Goal: Information Seeking & Learning: Learn about a topic

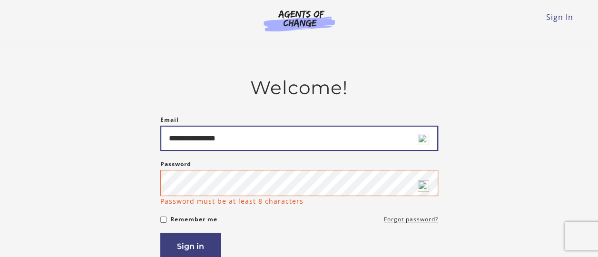
click at [216, 140] on input "**********" at bounding box center [299, 138] width 278 height 25
type input "**********"
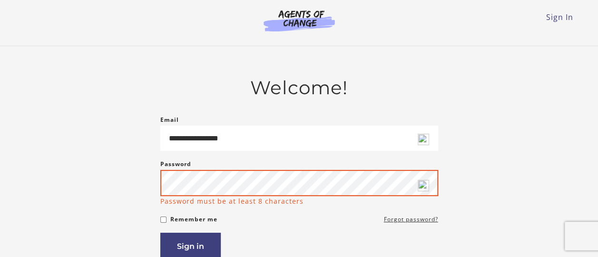
click at [160, 233] on button "Sign in" at bounding box center [190, 246] width 60 height 27
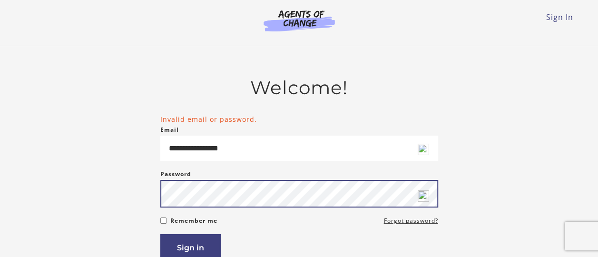
click at [160, 234] on button "Sign in" at bounding box center [190, 247] width 60 height 27
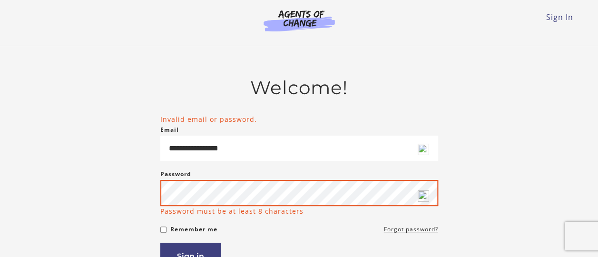
click at [160, 243] on button "Sign in" at bounding box center [190, 256] width 60 height 27
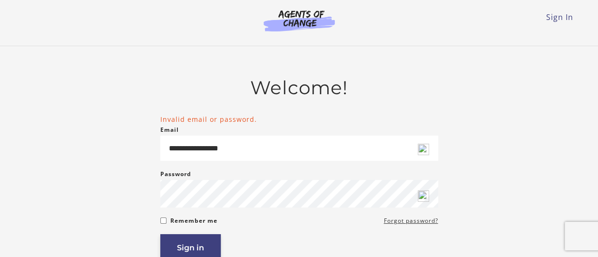
click at [191, 245] on button "Sign in" at bounding box center [190, 247] width 60 height 27
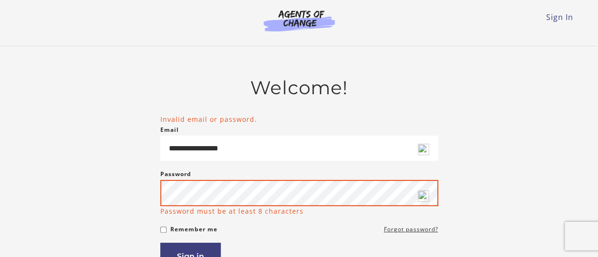
click at [160, 243] on button "Sign in" at bounding box center [190, 256] width 60 height 27
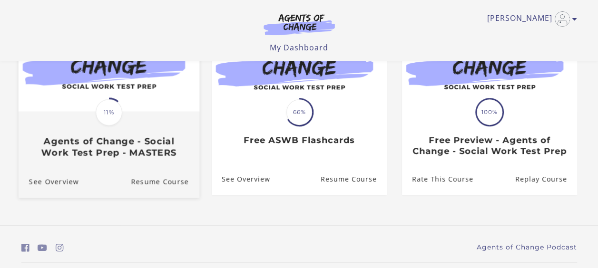
scroll to position [135, 0]
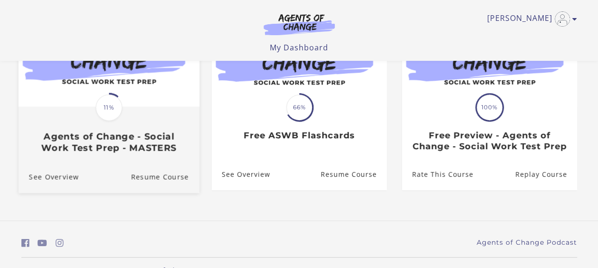
click at [72, 117] on div "Translation missing: en.liquid.partials.dashboard_course_card.progress_descript…" at bounding box center [108, 131] width 181 height 46
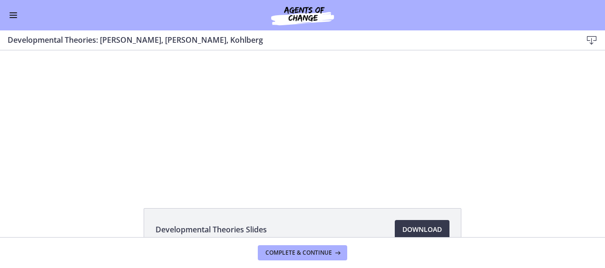
scroll to position [6, 0]
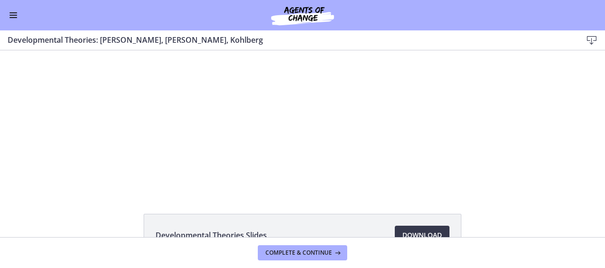
click at [15, 32] on div "Developmental Theories: [PERSON_NAME], [PERSON_NAME], Kohlberg Download Enable …" at bounding box center [302, 40] width 605 height 20
click at [13, 17] on span "Enable menu" at bounding box center [14, 17] width 8 height 1
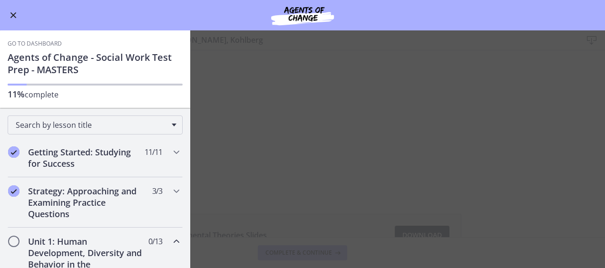
scroll to position [0, 0]
click at [166, 158] on div "Getting Started: Studying for Success 11 / 11 Completed" at bounding box center [95, 158] width 175 height 39
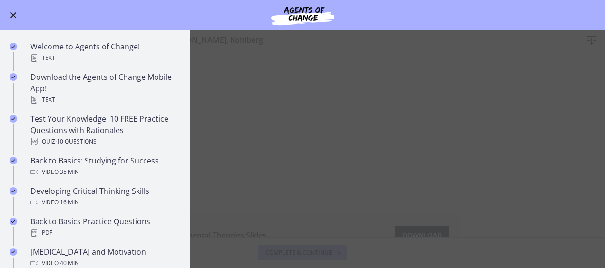
scroll to position [160, 0]
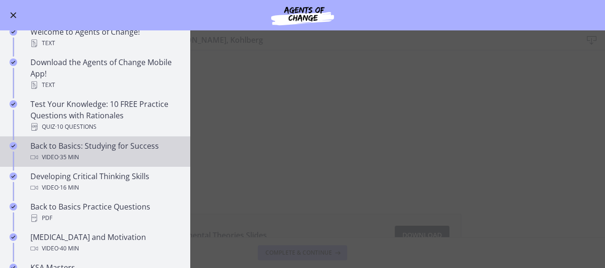
click at [43, 159] on div "Video · 35 min" at bounding box center [104, 157] width 149 height 11
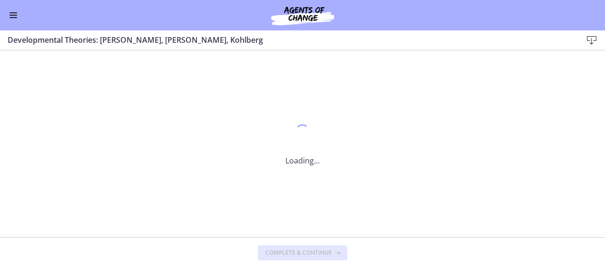
scroll to position [0, 0]
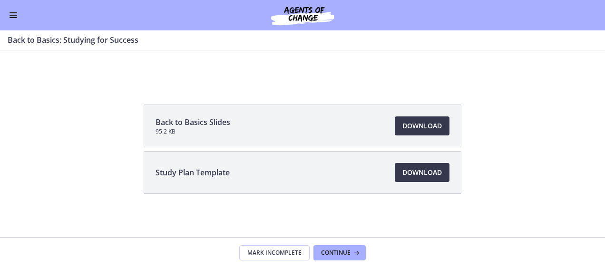
scroll to position [117, 0]
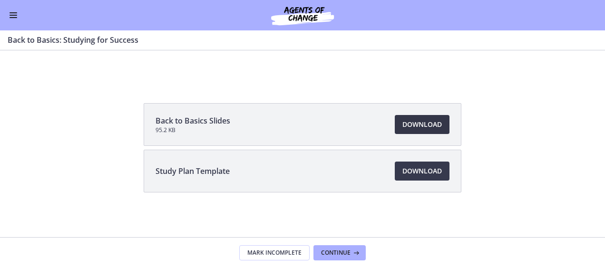
click at [414, 129] on span "Download Opens in a new window" at bounding box center [423, 124] width 40 height 11
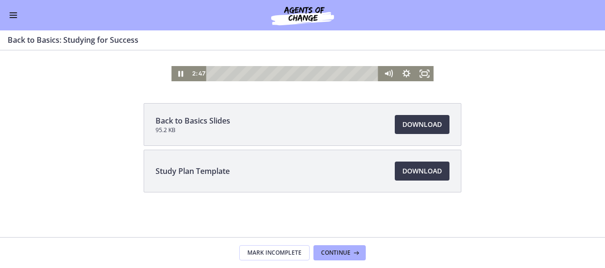
click at [13, 13] on button "Enable menu" at bounding box center [13, 15] width 11 height 11
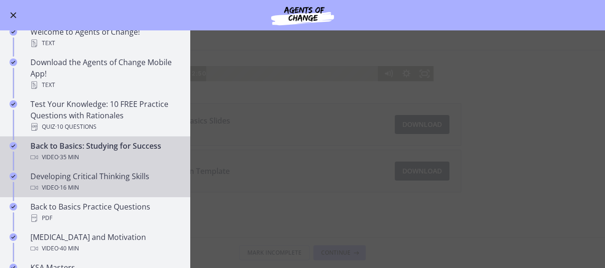
click at [69, 184] on span "· 16 min" at bounding box center [69, 187] width 20 height 11
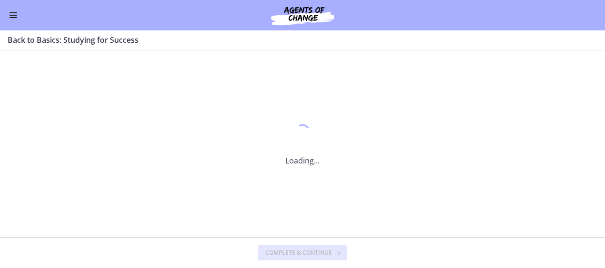
scroll to position [0, 0]
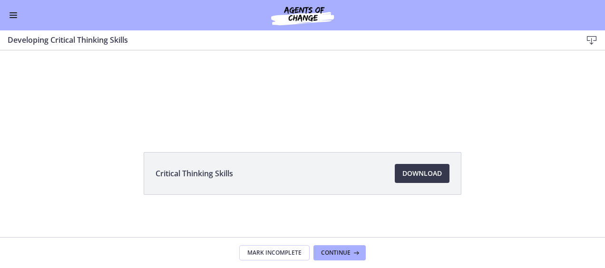
scroll to position [70, 0]
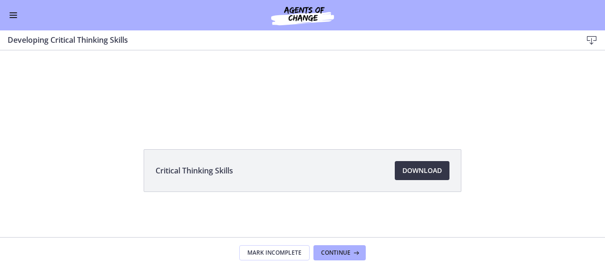
click at [418, 168] on span "Download Opens in a new window" at bounding box center [423, 170] width 40 height 11
click at [13, 17] on span "Enable menu" at bounding box center [14, 17] width 8 height 1
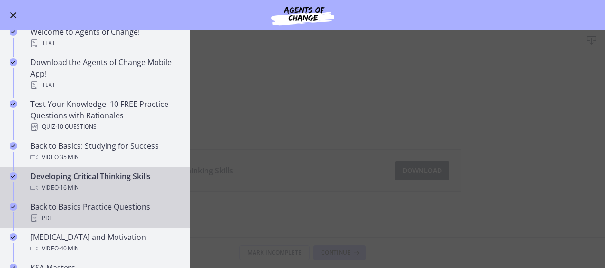
click at [47, 218] on div "PDF" at bounding box center [104, 218] width 149 height 11
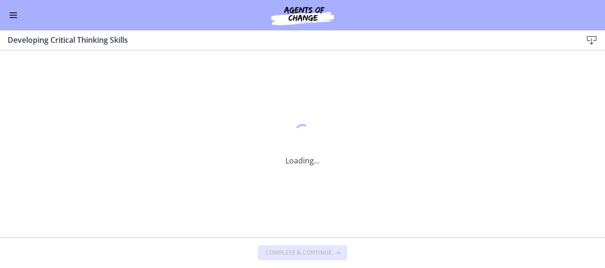
scroll to position [0, 0]
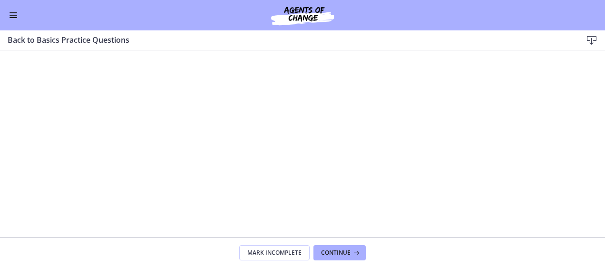
click at [594, 39] on icon at bounding box center [591, 40] width 11 height 11
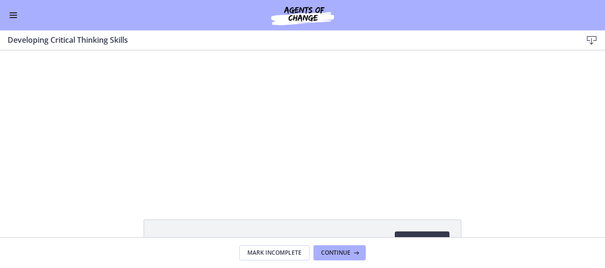
click at [11, 17] on button "Enable menu" at bounding box center [13, 15] width 11 height 11
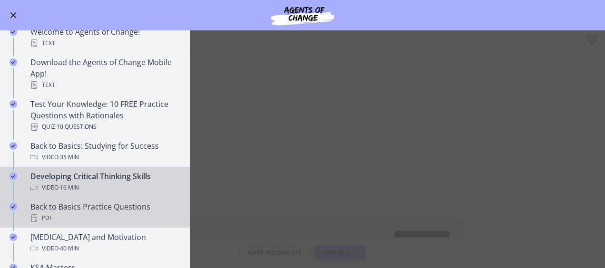
click at [120, 210] on div "Back to Basics Practice Questions PDF" at bounding box center [104, 212] width 149 height 23
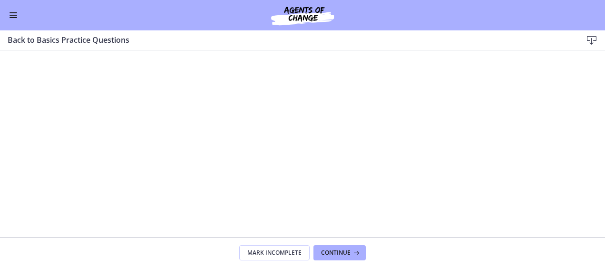
click at [589, 43] on icon at bounding box center [591, 40] width 11 height 11
click at [15, 17] on span "Enable menu" at bounding box center [14, 17] width 8 height 1
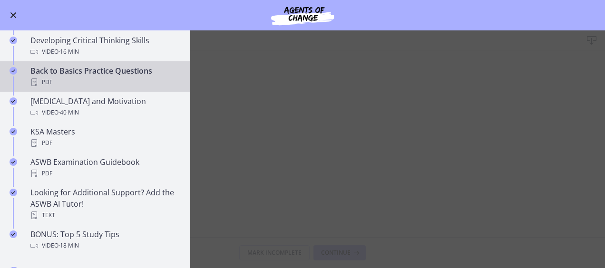
scroll to position [304, 0]
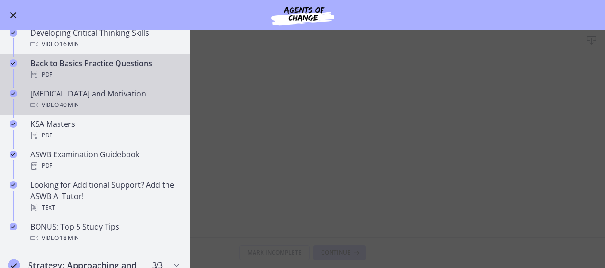
click at [39, 102] on div "Video · 40 min" at bounding box center [104, 104] width 149 height 11
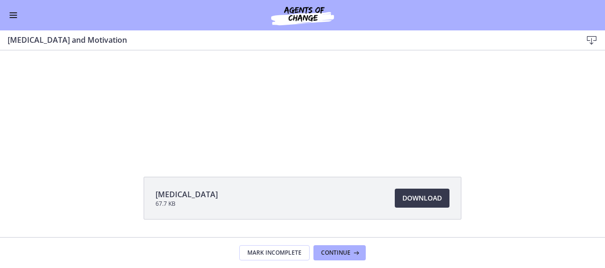
scroll to position [70, 0]
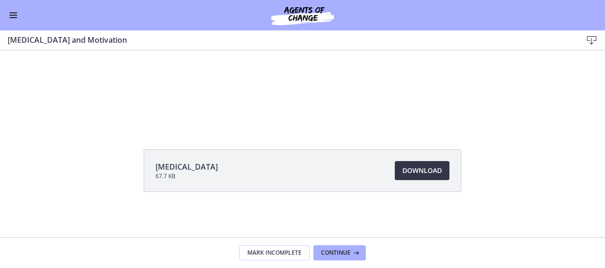
click at [408, 173] on span "Download Opens in a new window" at bounding box center [423, 170] width 40 height 11
click at [17, 16] on button "Enable menu" at bounding box center [13, 15] width 11 height 11
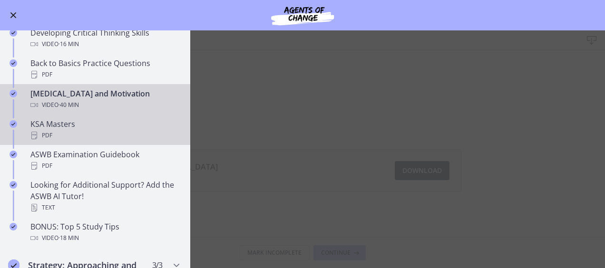
click at [42, 135] on div "PDF" at bounding box center [104, 135] width 149 height 11
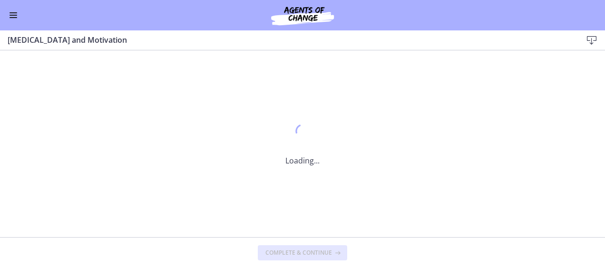
scroll to position [0, 0]
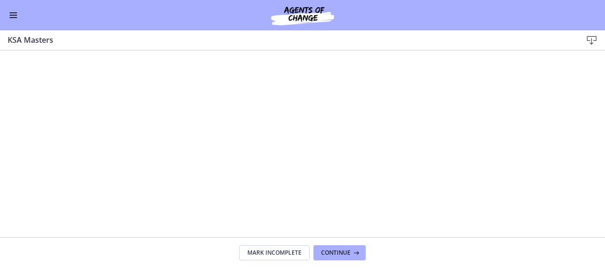
click at [590, 39] on icon at bounding box center [591, 40] width 11 height 11
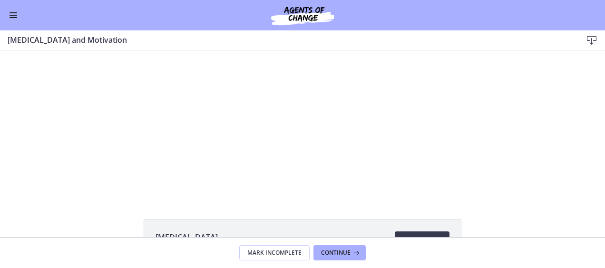
click at [12, 11] on button "Enable menu" at bounding box center [13, 15] width 11 height 11
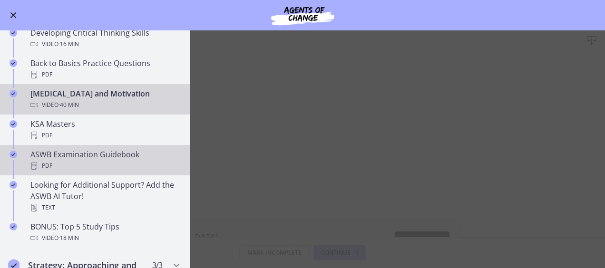
click at [49, 153] on div "ASWB Examination Guidebook PDF" at bounding box center [104, 160] width 149 height 23
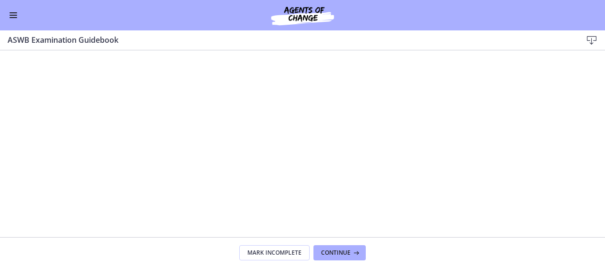
click at [591, 40] on icon at bounding box center [591, 40] width 11 height 11
click at [14, 15] on span "Enable menu" at bounding box center [14, 15] width 8 height 1
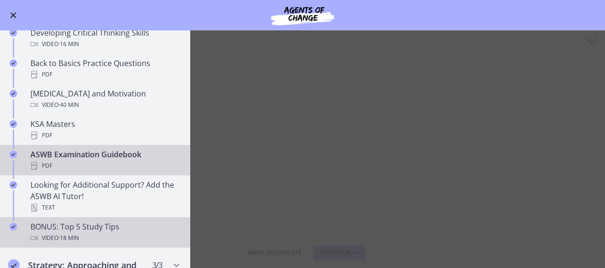
click at [25, 226] on link "BONUS: Top 5 Study Tips Video · 18 min" at bounding box center [95, 233] width 190 height 30
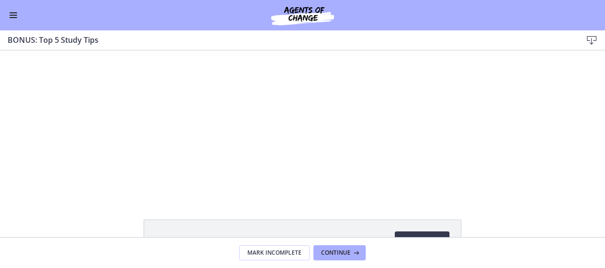
scroll to position [70, 0]
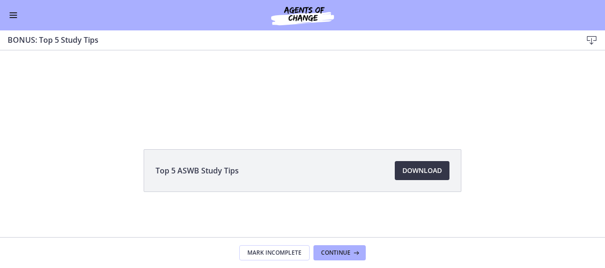
click at [422, 174] on span "Download Opens in a new window" at bounding box center [423, 170] width 40 height 11
click at [15, 17] on span "Enable menu" at bounding box center [14, 17] width 8 height 1
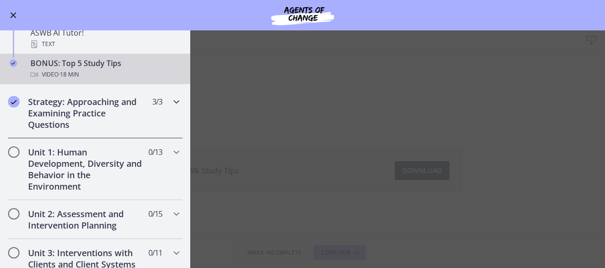
click at [128, 109] on h2 "Strategy: Approaching and Examining Practice Questions" at bounding box center [86, 113] width 116 height 34
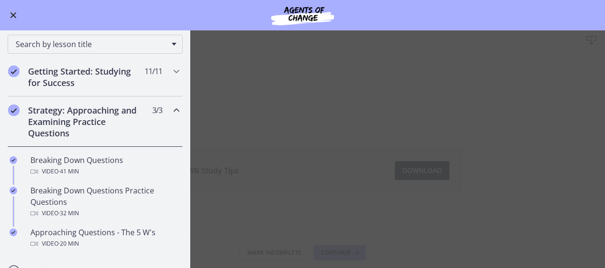
scroll to position [80, 0]
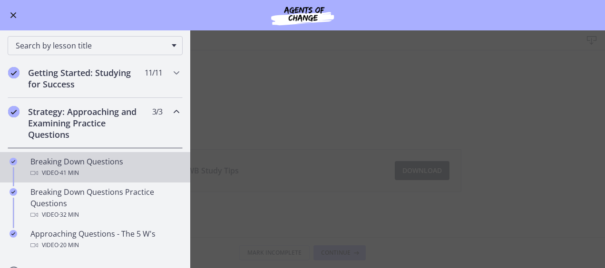
click at [107, 169] on div "Video · 41 min" at bounding box center [104, 173] width 149 height 11
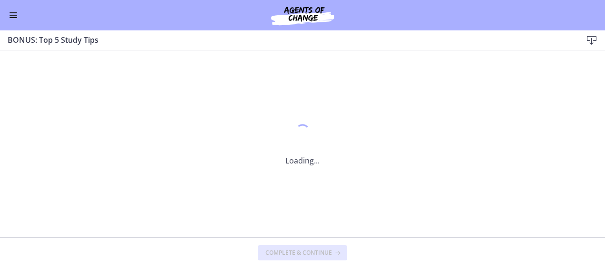
scroll to position [0, 0]
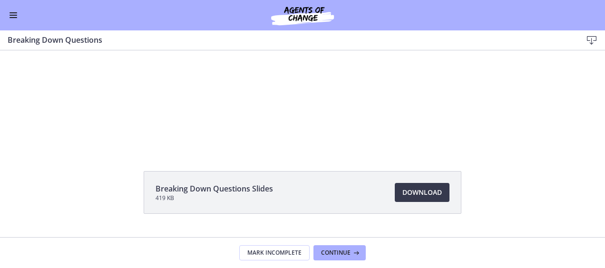
scroll to position [70, 0]
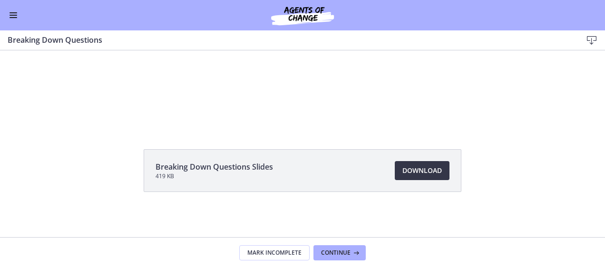
click at [403, 171] on span "Download Opens in a new window" at bounding box center [423, 170] width 40 height 11
click at [14, 15] on span "Enable menu" at bounding box center [14, 15] width 8 height 1
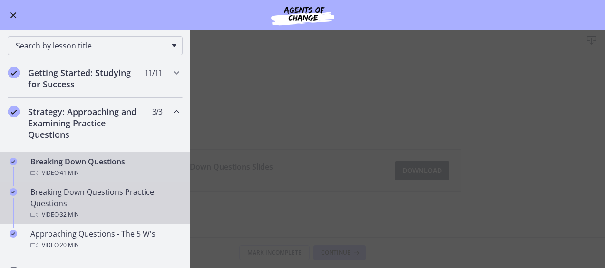
click at [61, 209] on span "· 32 min" at bounding box center [69, 214] width 20 height 11
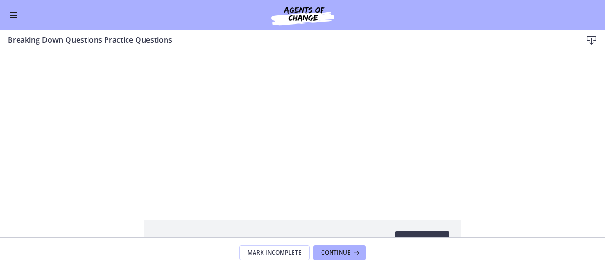
scroll to position [70, 0]
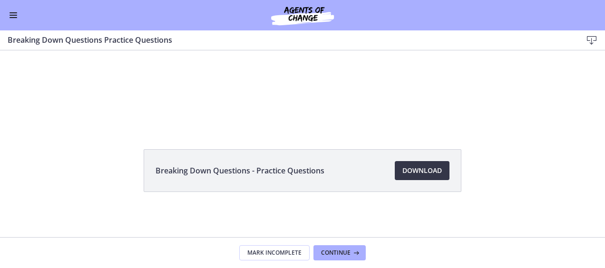
click at [430, 173] on span "Download Opens in a new window" at bounding box center [423, 170] width 40 height 11
click at [11, 12] on span "Enable menu" at bounding box center [14, 12] width 8 height 1
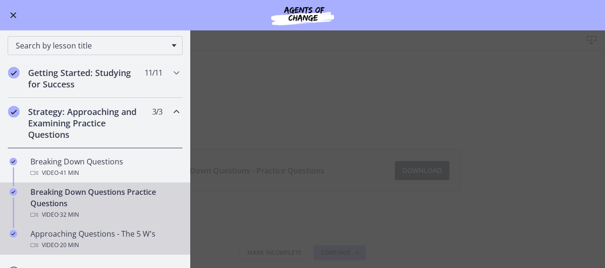
click at [50, 232] on div "Approaching Questions - The 5 W's Video · 20 min" at bounding box center [104, 239] width 149 height 23
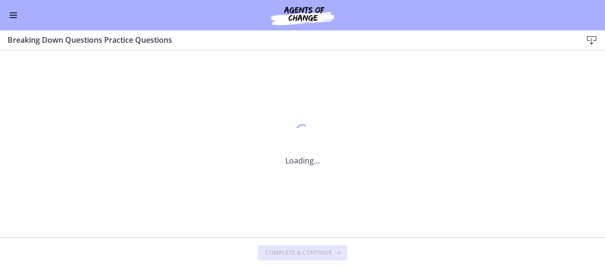
scroll to position [0, 0]
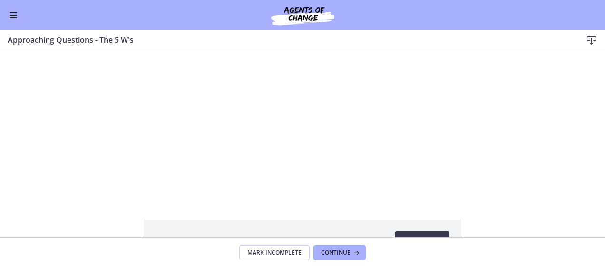
click at [594, 41] on icon at bounding box center [591, 40] width 11 height 11
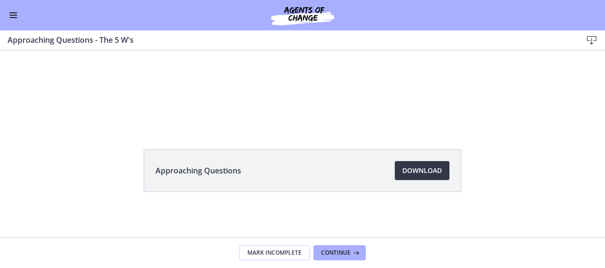
click at [426, 174] on span "Download Opens in a new window" at bounding box center [423, 170] width 40 height 11
click at [10, 22] on div "Go to Dashboard" at bounding box center [302, 15] width 605 height 30
click at [13, 18] on button "Enable menu" at bounding box center [13, 15] width 11 height 11
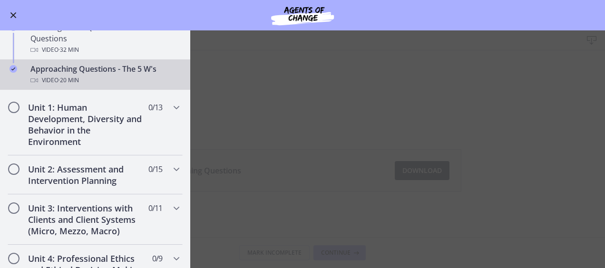
scroll to position [244, 0]
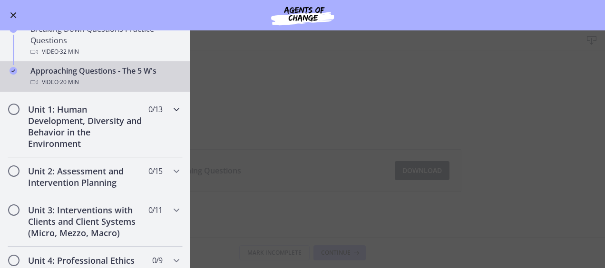
click at [63, 122] on h2 "Unit 1: Human Development, Diversity and Behavior in the Environment" at bounding box center [86, 127] width 116 height 46
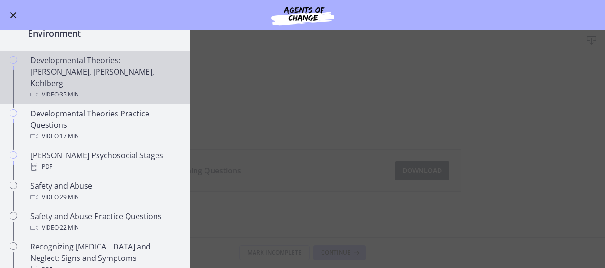
click at [74, 89] on span "· 35 min" at bounding box center [69, 94] width 20 height 11
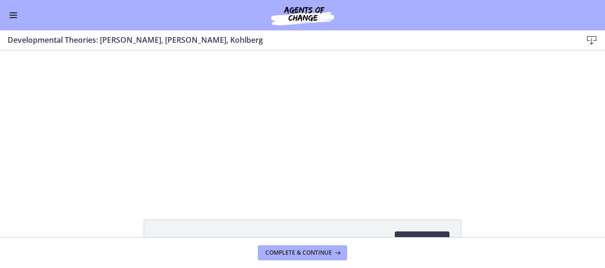
scroll to position [70, 0]
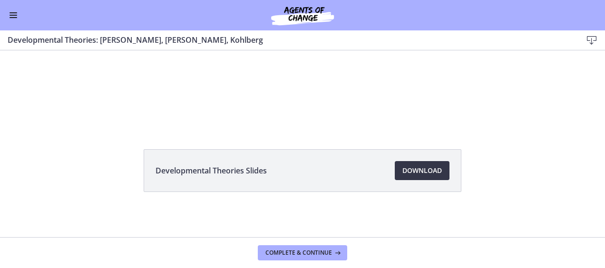
click at [429, 172] on span "Download Opens in a new window" at bounding box center [423, 170] width 40 height 11
click at [14, 15] on span "Enable menu" at bounding box center [14, 15] width 8 height 1
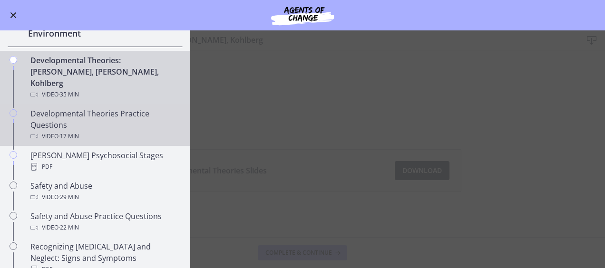
click at [24, 111] on link "Developmental Theories Practice Questions Video · 17 min" at bounding box center [95, 125] width 190 height 42
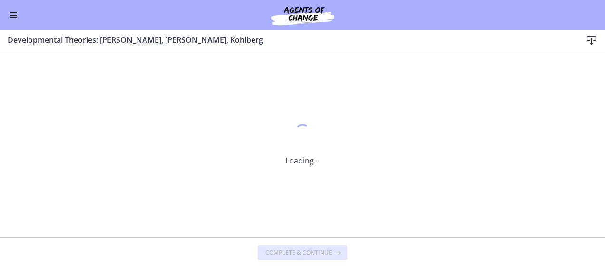
scroll to position [0, 0]
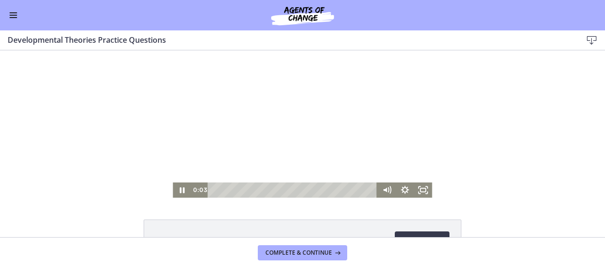
scroll to position [70, 0]
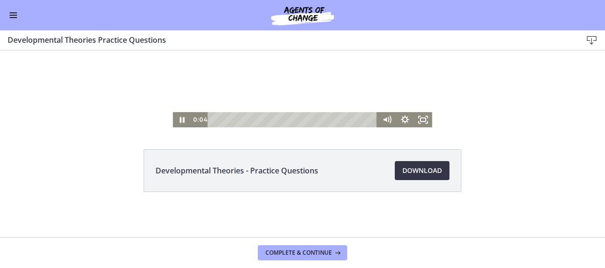
click at [425, 173] on span "Download Opens in a new window" at bounding box center [423, 170] width 40 height 11
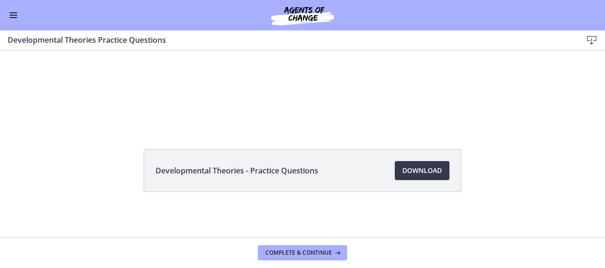
click at [10, 15] on span "Enable menu" at bounding box center [14, 15] width 8 height 1
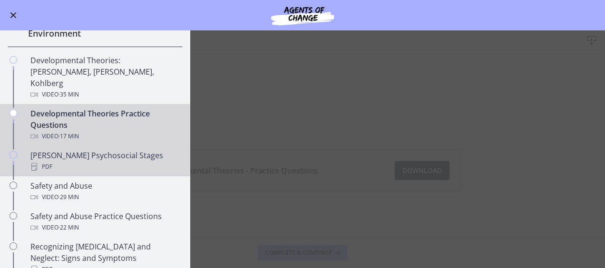
click at [47, 161] on div "PDF" at bounding box center [104, 166] width 149 height 11
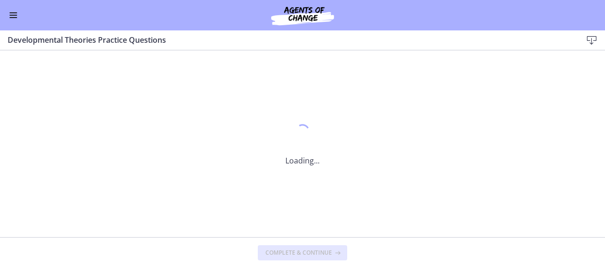
scroll to position [0, 0]
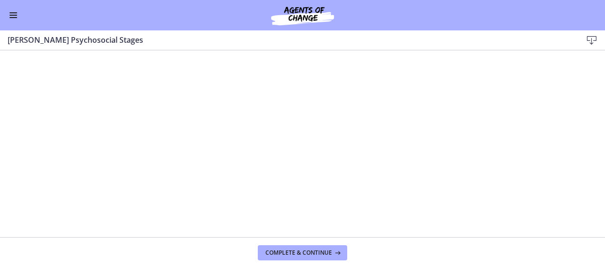
click at [589, 40] on icon at bounding box center [591, 40] width 11 height 11
click at [13, 16] on button "Enable menu" at bounding box center [13, 15] width 11 height 11
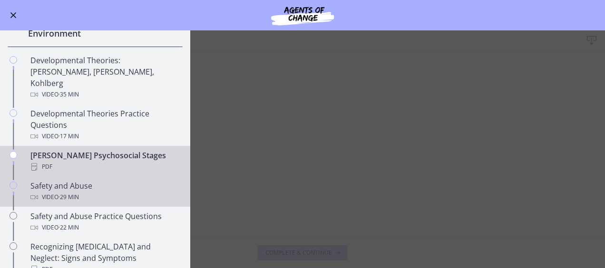
click at [47, 192] on div "Video · 29 min" at bounding box center [104, 197] width 149 height 11
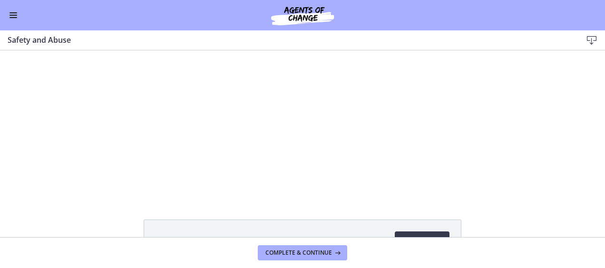
scroll to position [70, 0]
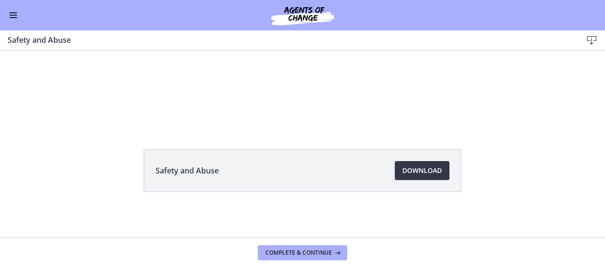
click at [418, 176] on span "Download Opens in a new window" at bounding box center [423, 170] width 40 height 11
click at [7, 15] on div "Go to Dashboard" at bounding box center [302, 15] width 605 height 30
click at [12, 17] on span "Enable menu" at bounding box center [14, 17] width 8 height 1
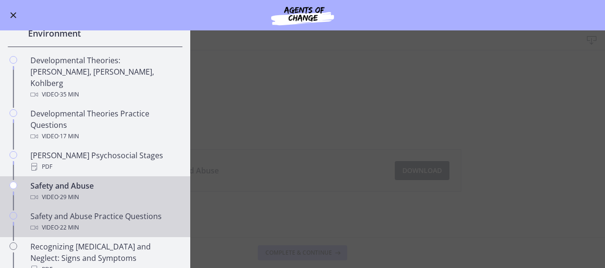
click at [73, 211] on div "Safety and Abuse Practice Questions Video · 22 min" at bounding box center [104, 222] width 149 height 23
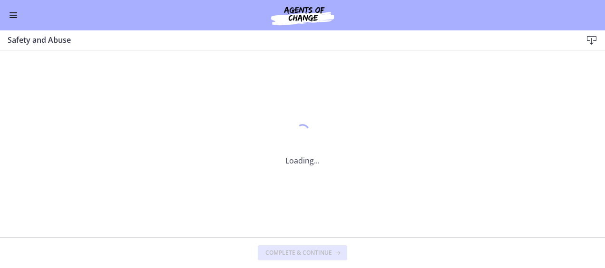
scroll to position [0, 0]
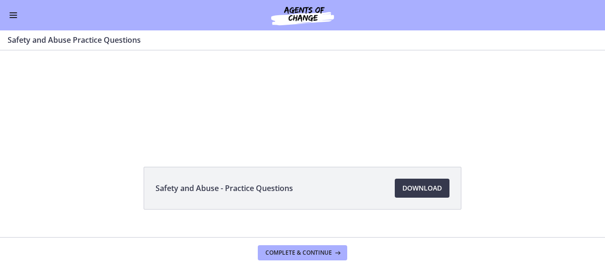
scroll to position [70, 0]
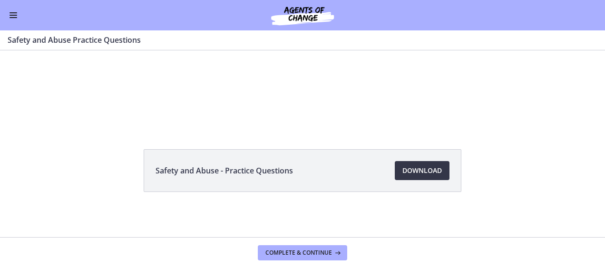
click at [429, 167] on span "Download Opens in a new window" at bounding box center [423, 170] width 40 height 11
click at [13, 17] on span "Enable menu" at bounding box center [14, 17] width 8 height 1
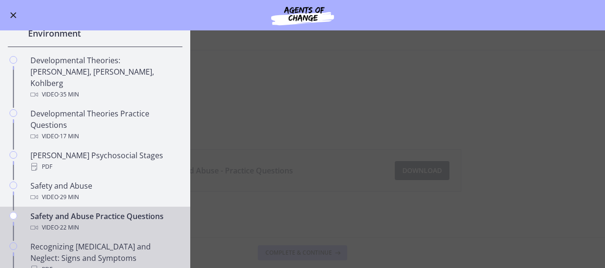
click at [54, 264] on div "PDF" at bounding box center [104, 269] width 149 height 11
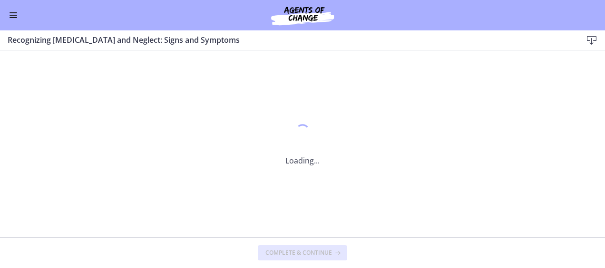
scroll to position [0, 0]
click at [589, 38] on icon at bounding box center [591, 40] width 11 height 11
click at [13, 16] on button "Enable menu" at bounding box center [13, 15] width 11 height 11
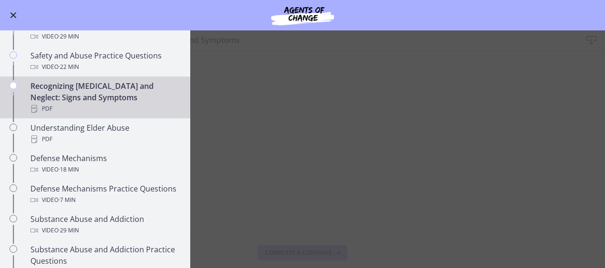
scroll to position [408, 0]
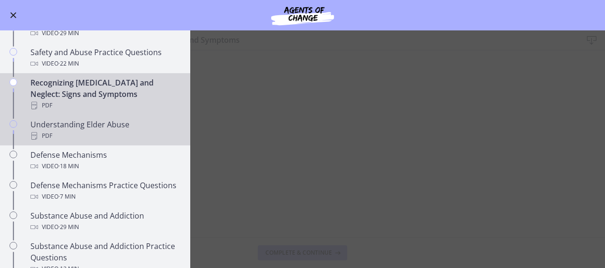
click at [41, 130] on link "Understanding Elder Abuse PDF" at bounding box center [95, 130] width 190 height 30
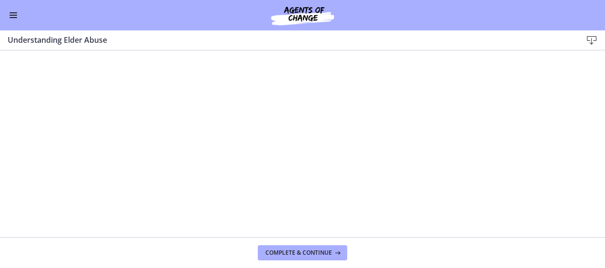
click at [589, 41] on icon at bounding box center [591, 40] width 11 height 11
